Goal: Use online tool/utility: Use online tool/utility

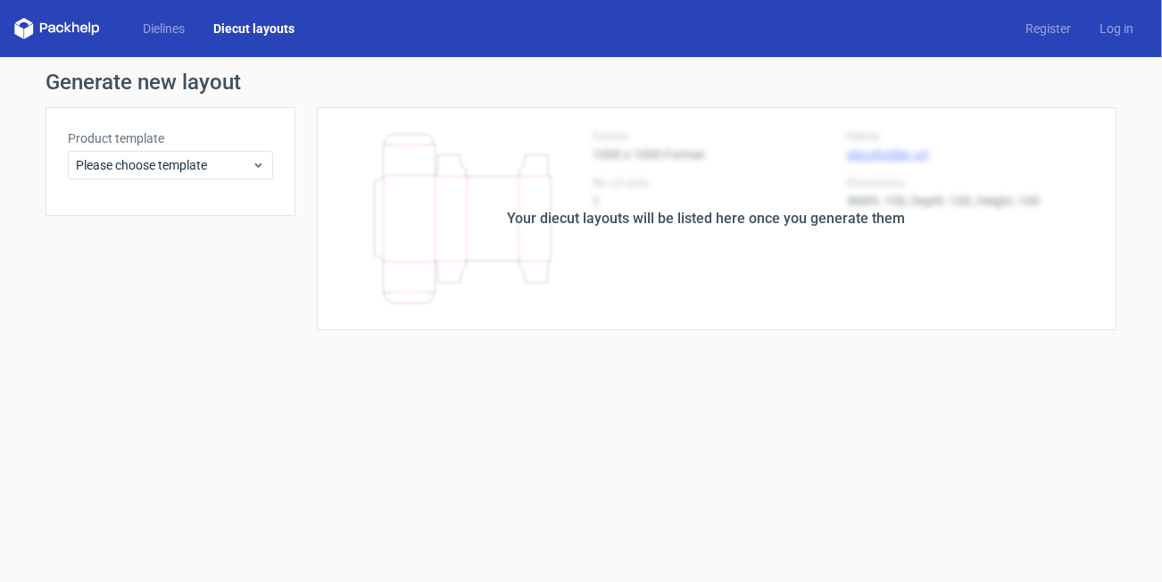
click at [185, 146] on label "Product template" at bounding box center [170, 138] width 205 height 18
click at [184, 159] on span "Please choose template" at bounding box center [164, 165] width 176 height 18
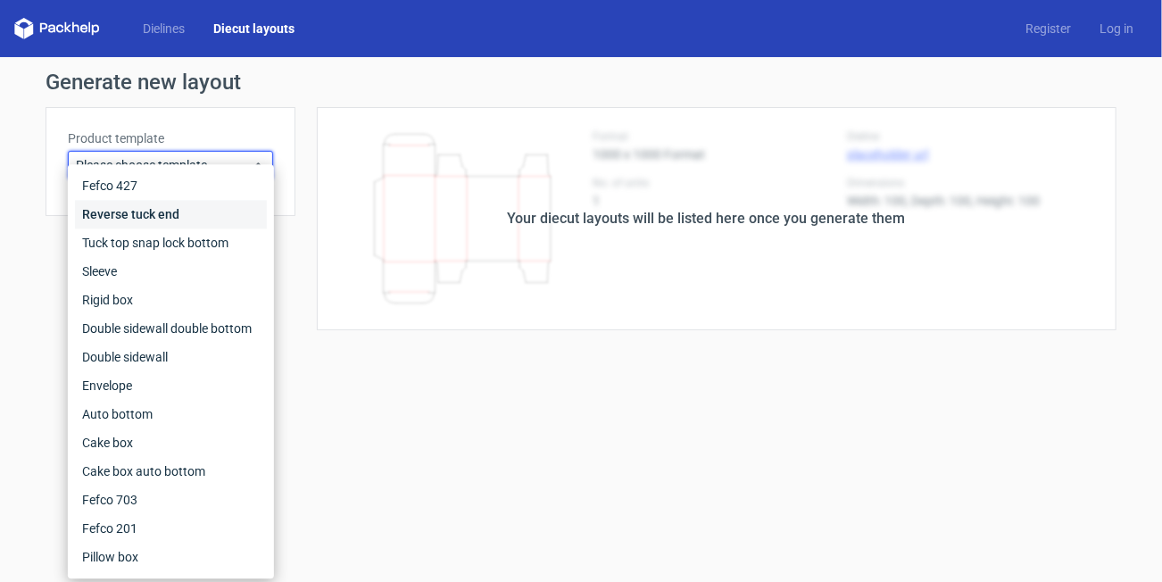
click at [150, 212] on div "Reverse tuck end" at bounding box center [171, 214] width 192 height 29
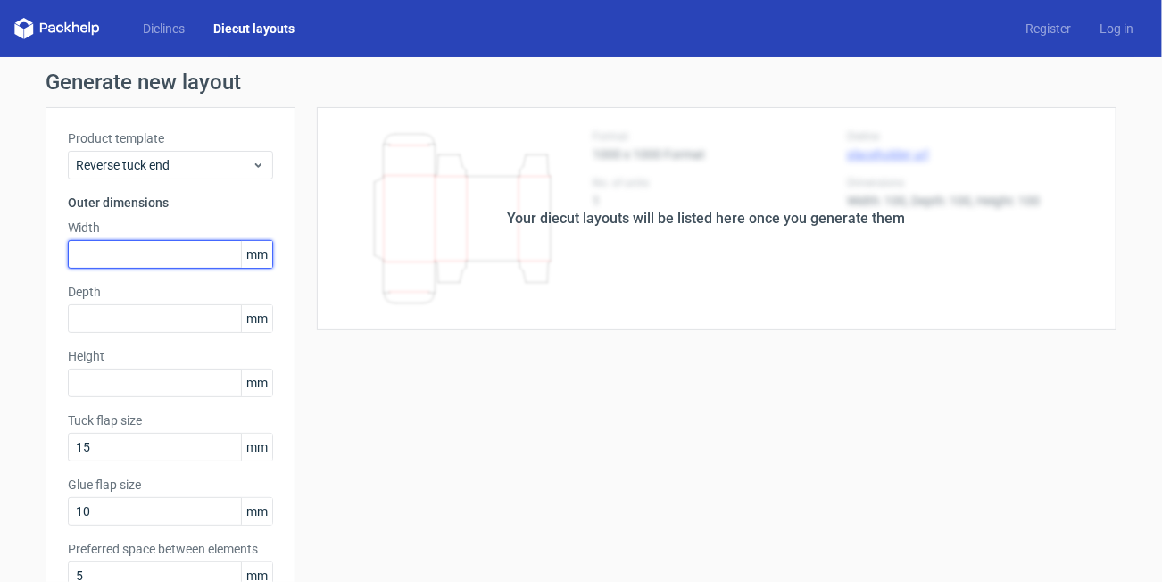
click at [149, 267] on input "text" at bounding box center [170, 254] width 205 height 29
type input "28"
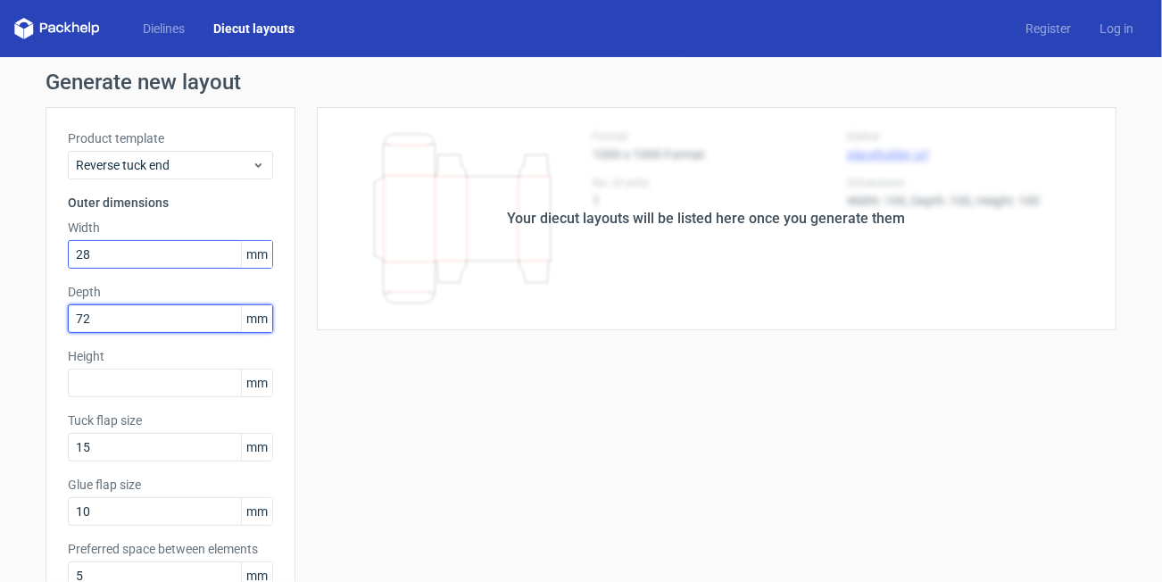
type input "72"
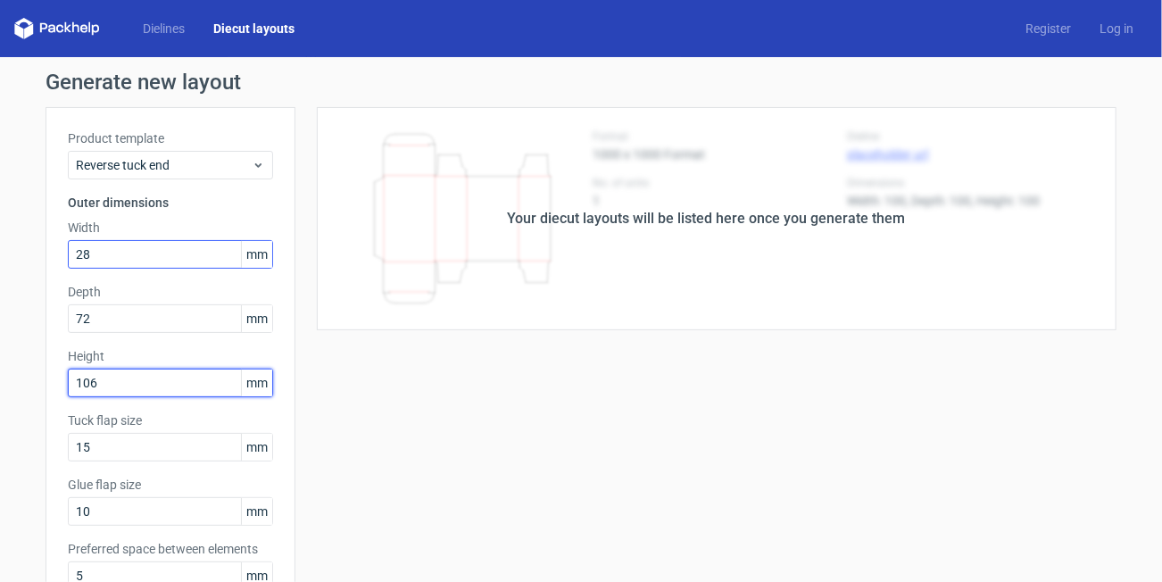
type input "106"
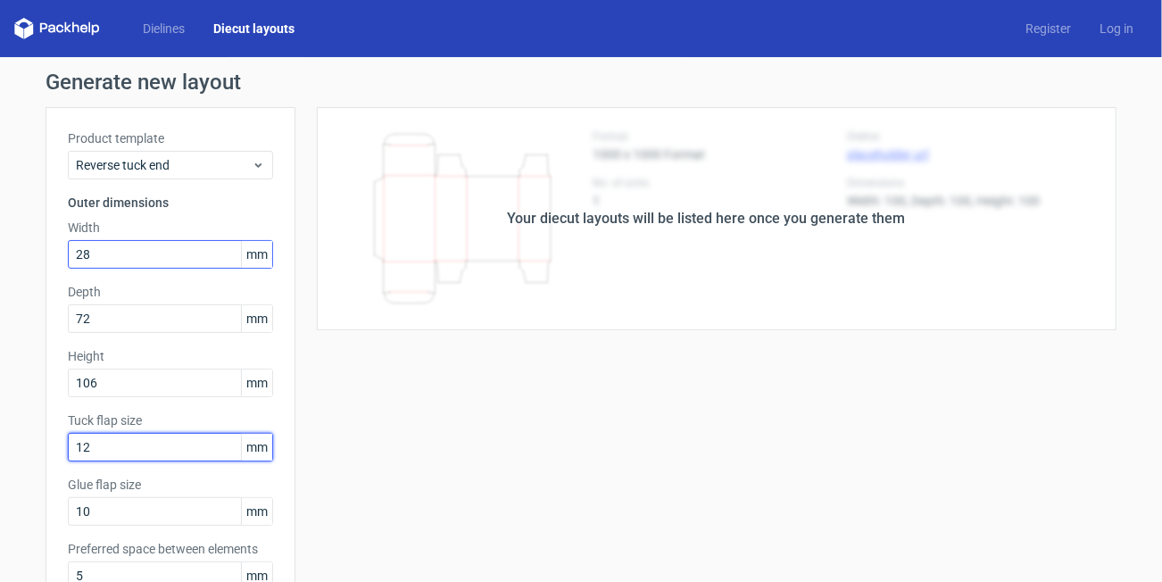
type input "12"
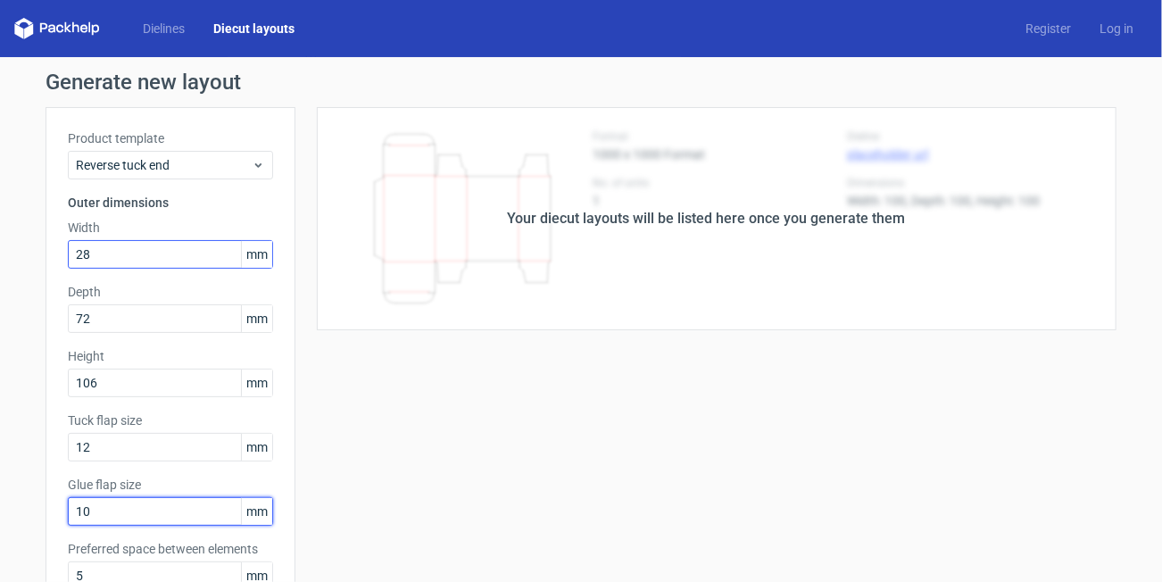
type input "12"
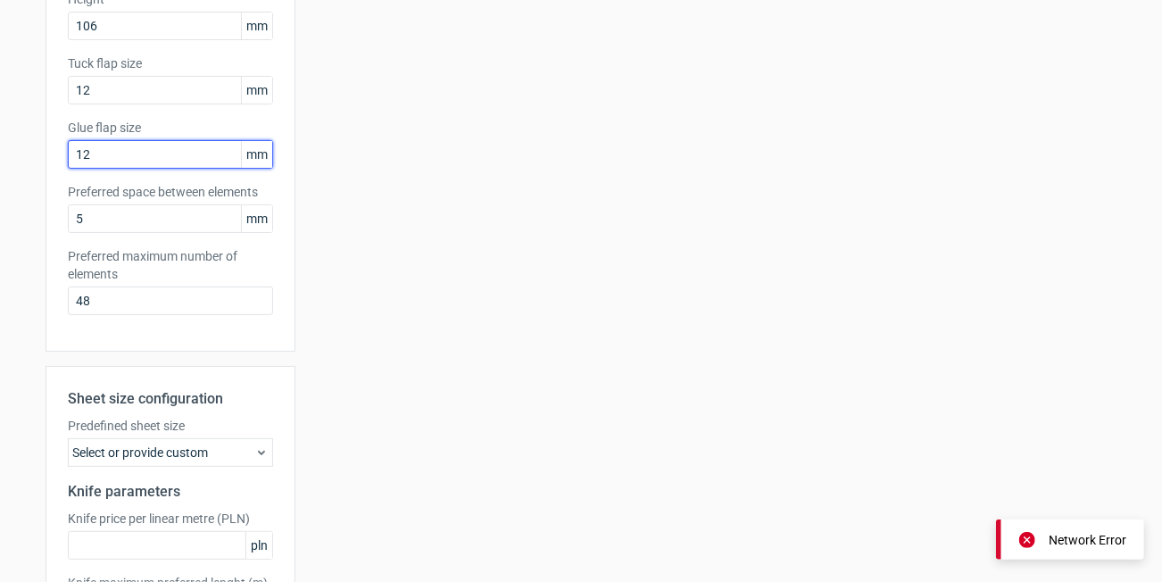
scroll to position [505, 0]
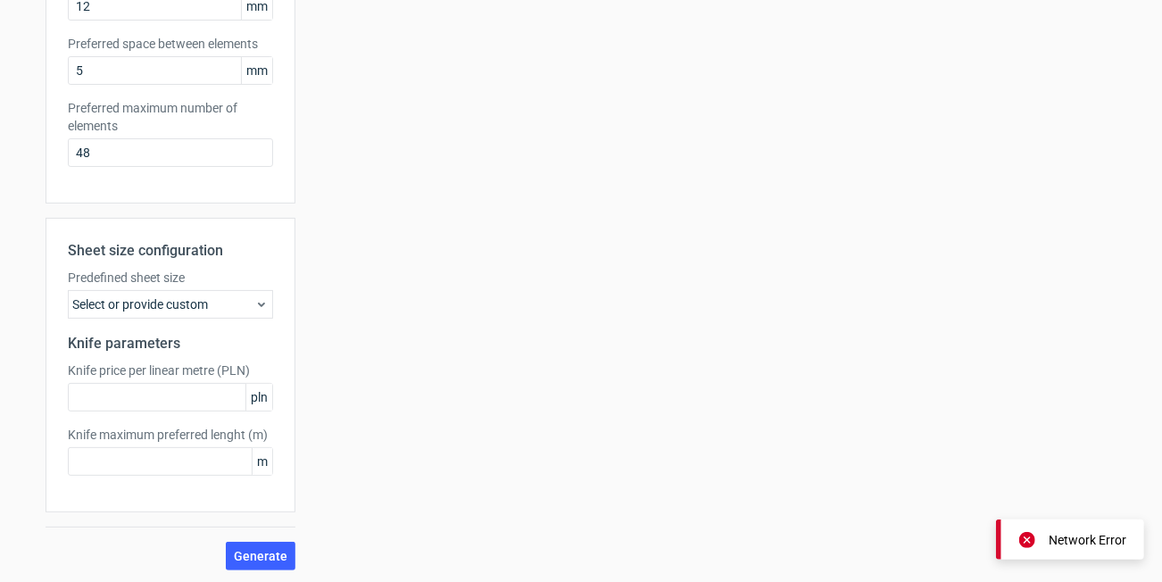
click at [276, 537] on div "Sheet size configuration Predefined sheet size Select or provide custom Knife p…" at bounding box center [171, 394] width 250 height 353
click at [261, 550] on span "Generate" at bounding box center [261, 556] width 54 height 12
click at [241, 550] on span "Generate" at bounding box center [261, 556] width 54 height 12
drag, startPoint x: 247, startPoint y: 533, endPoint x: 248, endPoint y: 548, distance: 15.2
click at [248, 535] on div "Sheet size configuration Predefined sheet size Select or provide custom Knife p…" at bounding box center [171, 394] width 250 height 353
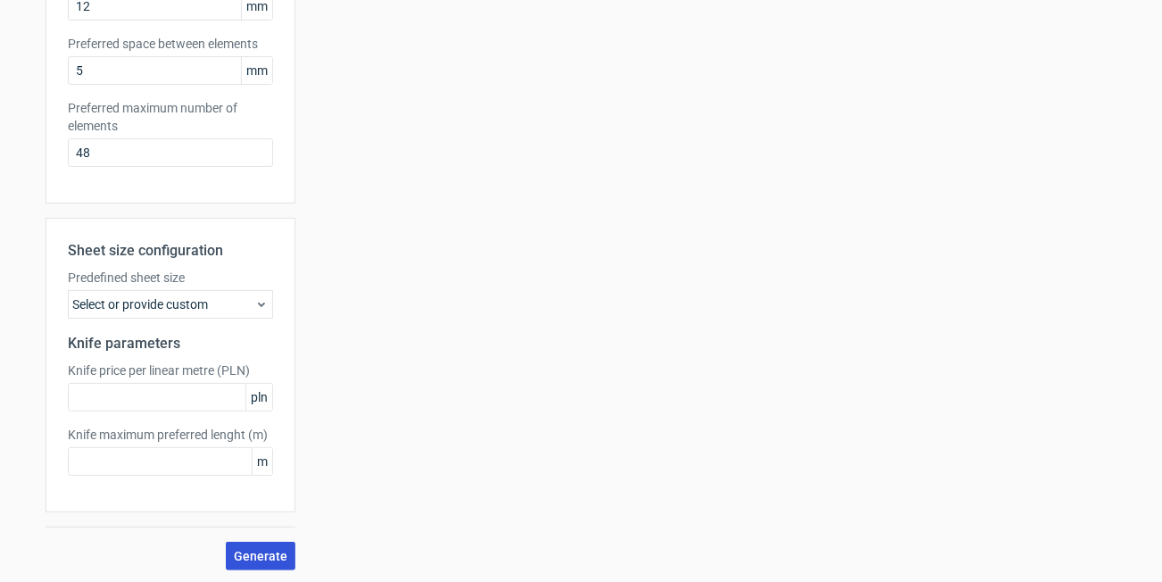
click at [248, 550] on span "Generate" at bounding box center [261, 556] width 54 height 12
click at [563, 250] on div "Your diecut layouts will be listed here once you generate them Height Depth Wid…" at bounding box center [706, 86] width 821 height 969
click at [253, 559] on span "Generate" at bounding box center [261, 556] width 54 height 12
click at [259, 538] on div "Sheet size configuration Predefined sheet size Select or provide custom Knife p…" at bounding box center [171, 394] width 250 height 353
click at [259, 546] on button "Generate" at bounding box center [261, 556] width 70 height 29
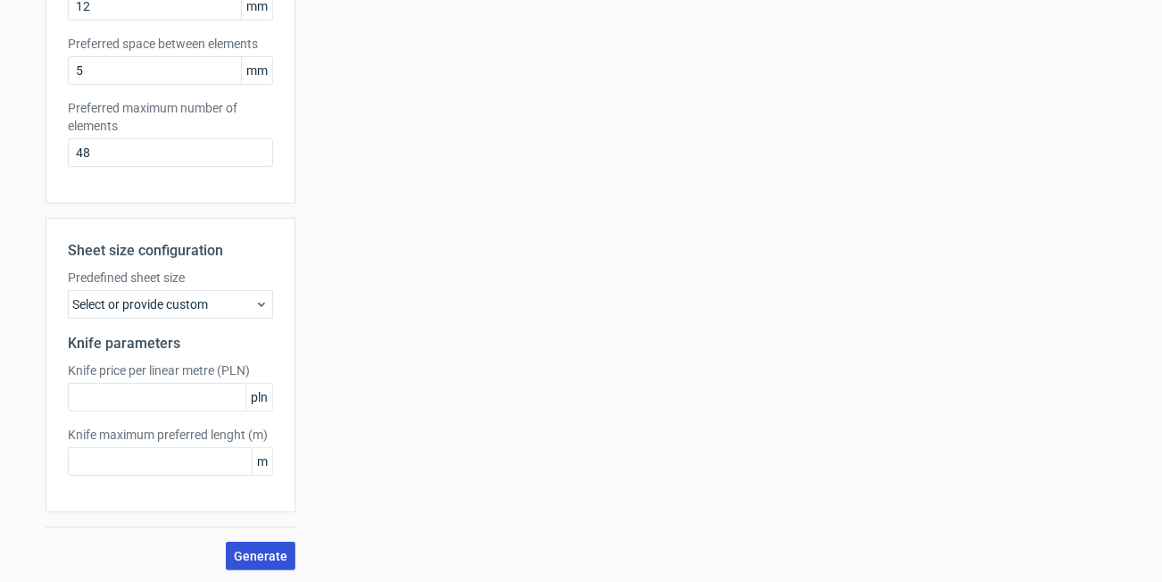
click at [248, 550] on span "Generate" at bounding box center [261, 556] width 54 height 12
